Goal: Transaction & Acquisition: Purchase product/service

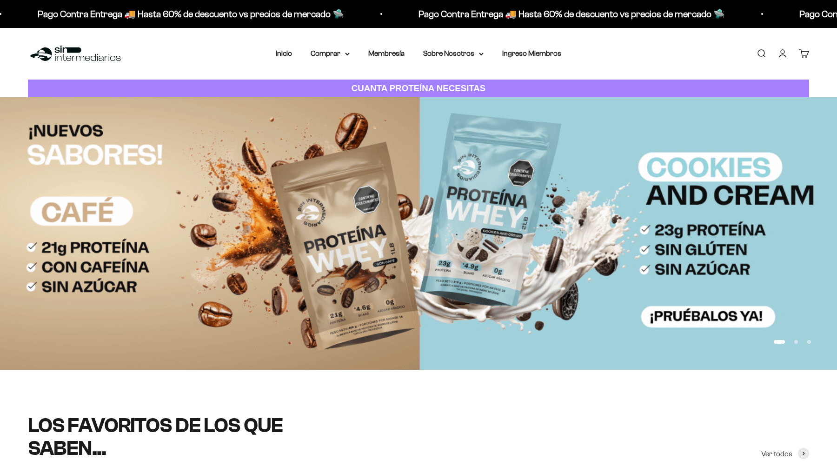
scroll to position [1, 0]
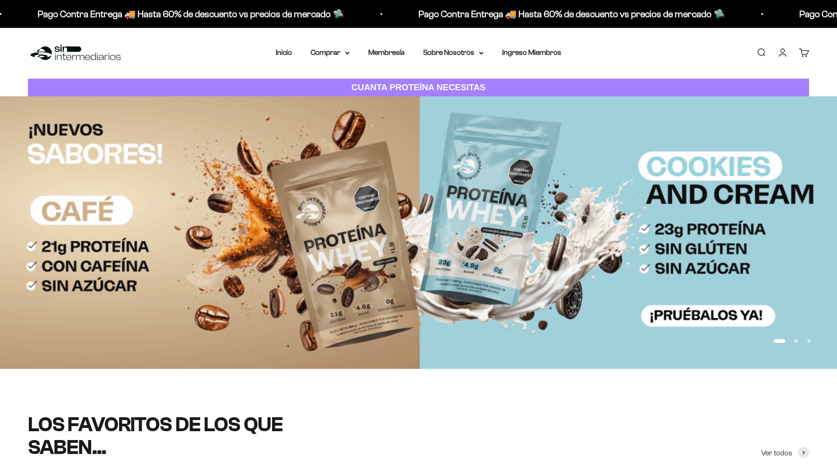
click at [324, 52] on summary "Comprar" at bounding box center [330, 53] width 39 height 12
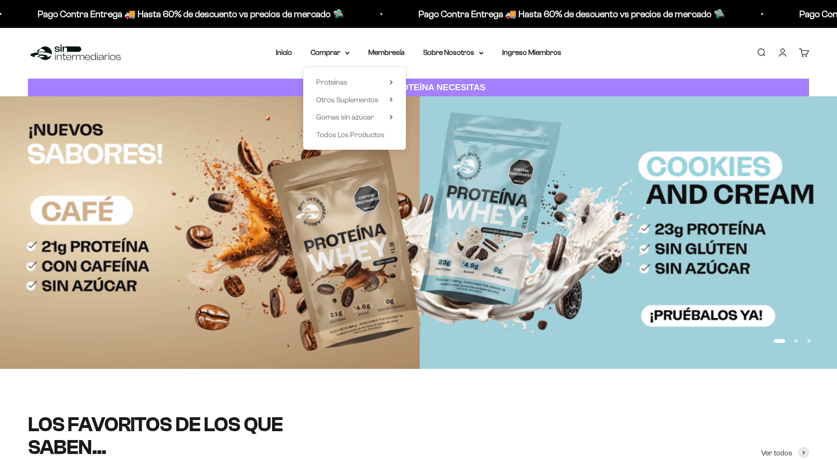
click at [337, 46] on div "Menú Buscar Inicio Comprar Proteínas Ver Todos Whey Iso Vegan Pancakes Pre-Entr…" at bounding box center [418, 53] width 837 height 52
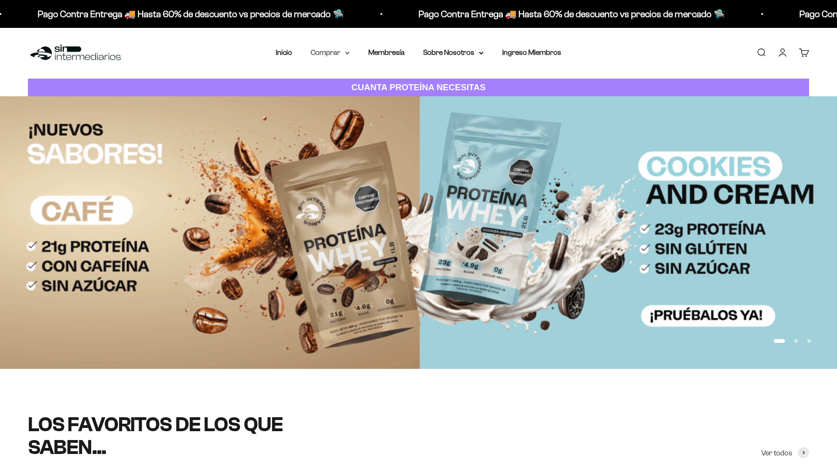
click at [337, 48] on summary "Comprar" at bounding box center [330, 53] width 39 height 12
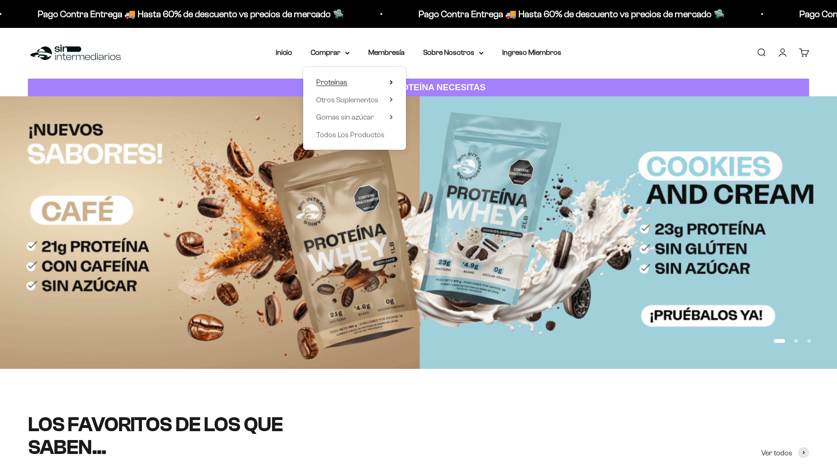
click at [342, 80] on span "Proteínas" at bounding box center [331, 82] width 31 height 8
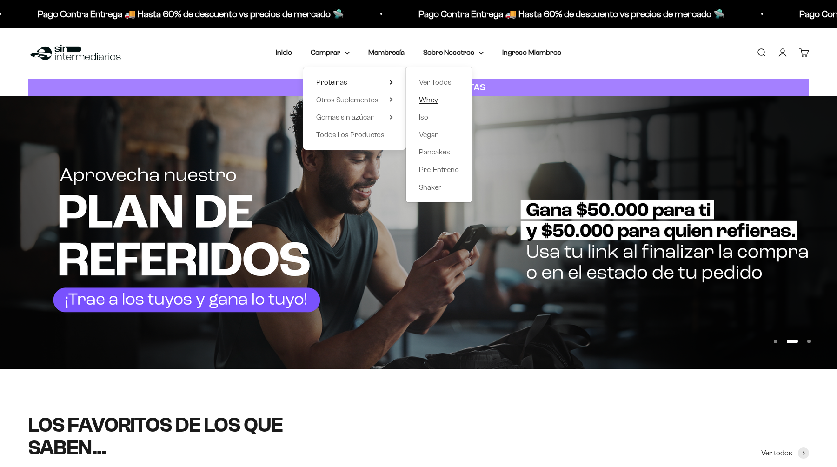
click at [440, 100] on link "Whey" at bounding box center [439, 100] width 40 height 12
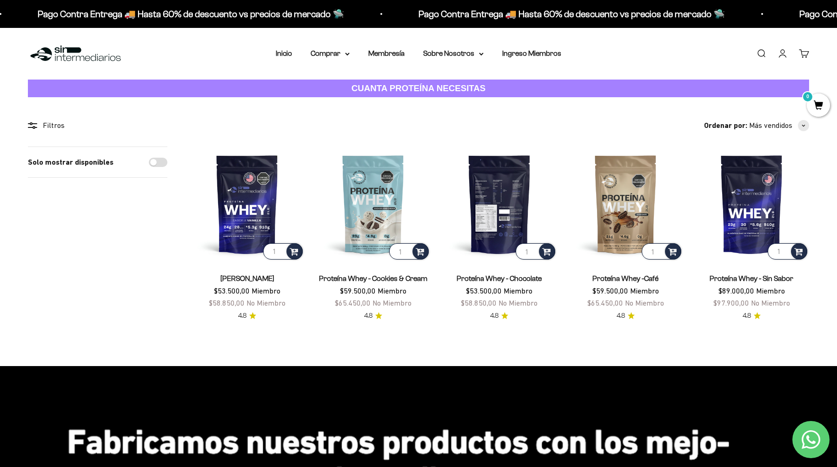
click at [521, 187] on img at bounding box center [499, 203] width 115 height 115
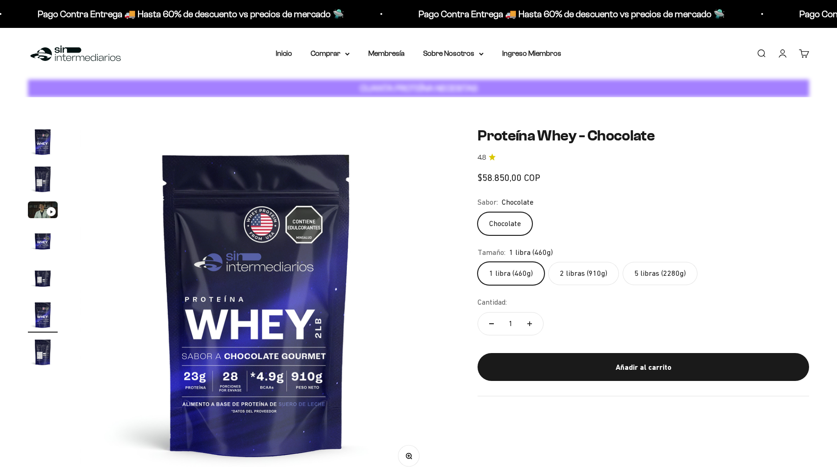
click at [642, 271] on label "5 libras (2280g)" at bounding box center [660, 273] width 75 height 23
click at [478, 262] on input "5 libras (2280g)" at bounding box center [477, 261] width 0 height 0
radio input "true"
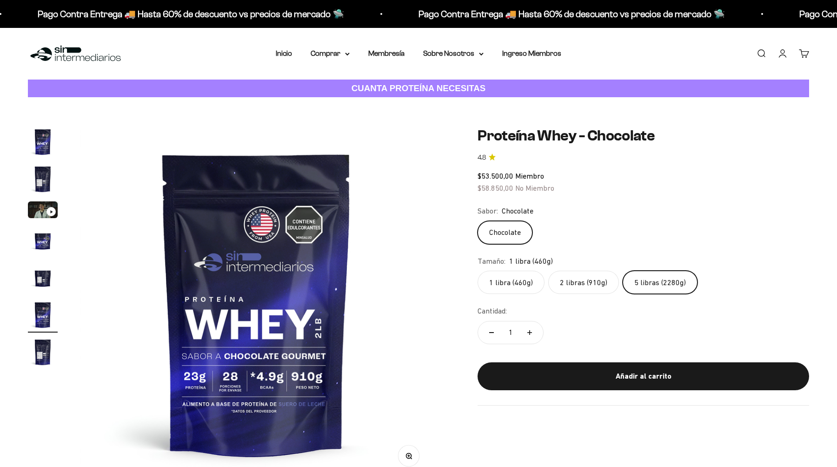
click at [651, 286] on label "5 libras (2280g)" at bounding box center [660, 282] width 75 height 23
click at [478, 271] on input "5 libras (2280g)" at bounding box center [477, 270] width 0 height 0
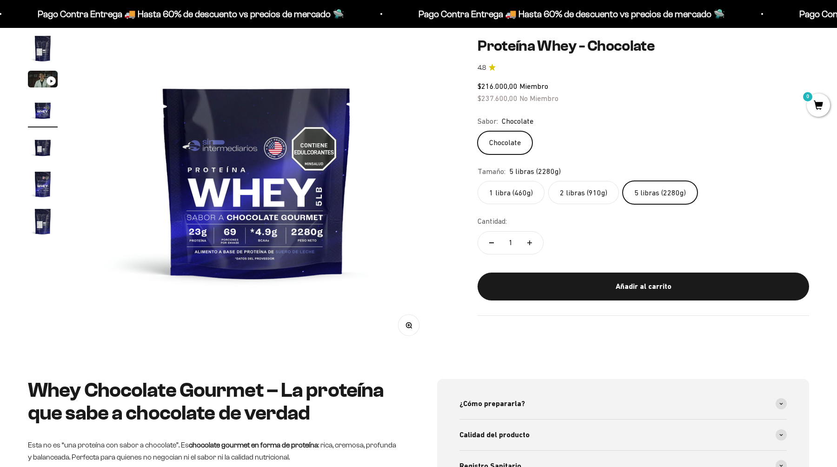
scroll to position [126, 0]
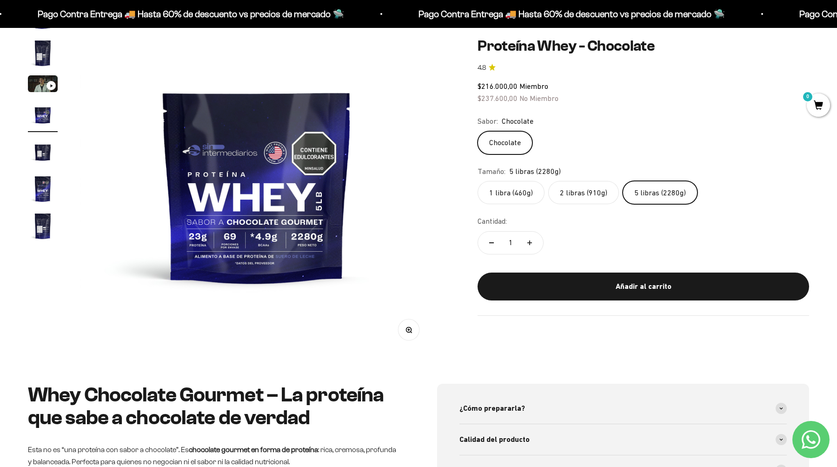
click at [642, 262] on safe-sticky "Proteína Whey - Chocolate 4.8 $216.000,00 Miembro $237.600,00 No Miembro Calida…" at bounding box center [644, 176] width 332 height 278
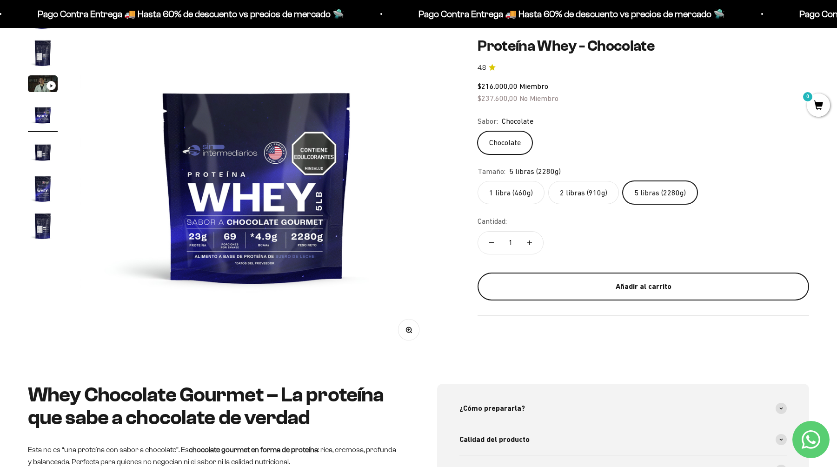
click at [638, 274] on button "Añadir al carrito" at bounding box center [644, 286] width 332 height 28
